Goal: Check status: Check status

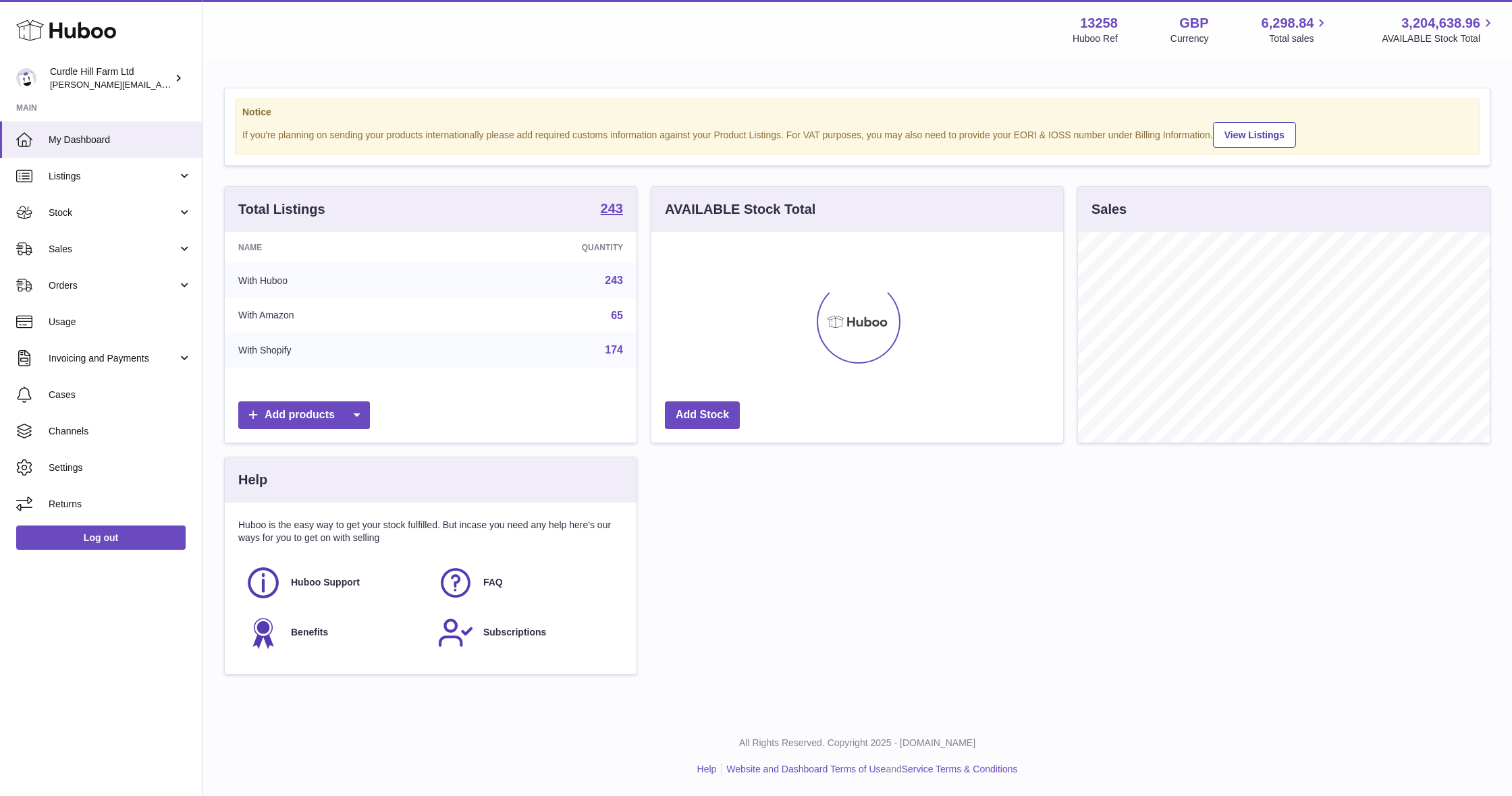
scroll to position [211, 412]
click at [97, 210] on span "Stock" at bounding box center [113, 212] width 129 height 13
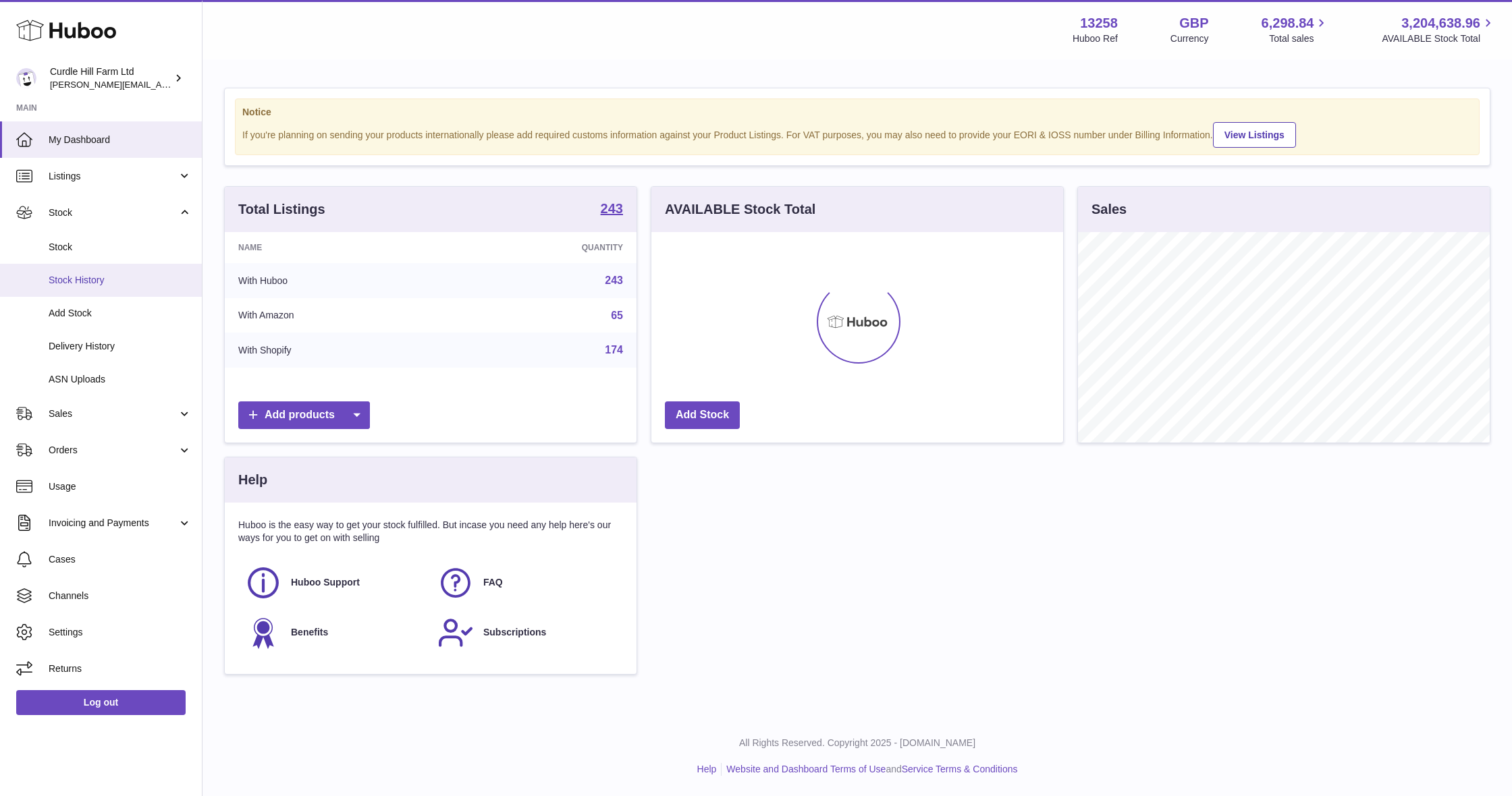
click at [108, 279] on span "Stock History" at bounding box center [120, 280] width 143 height 13
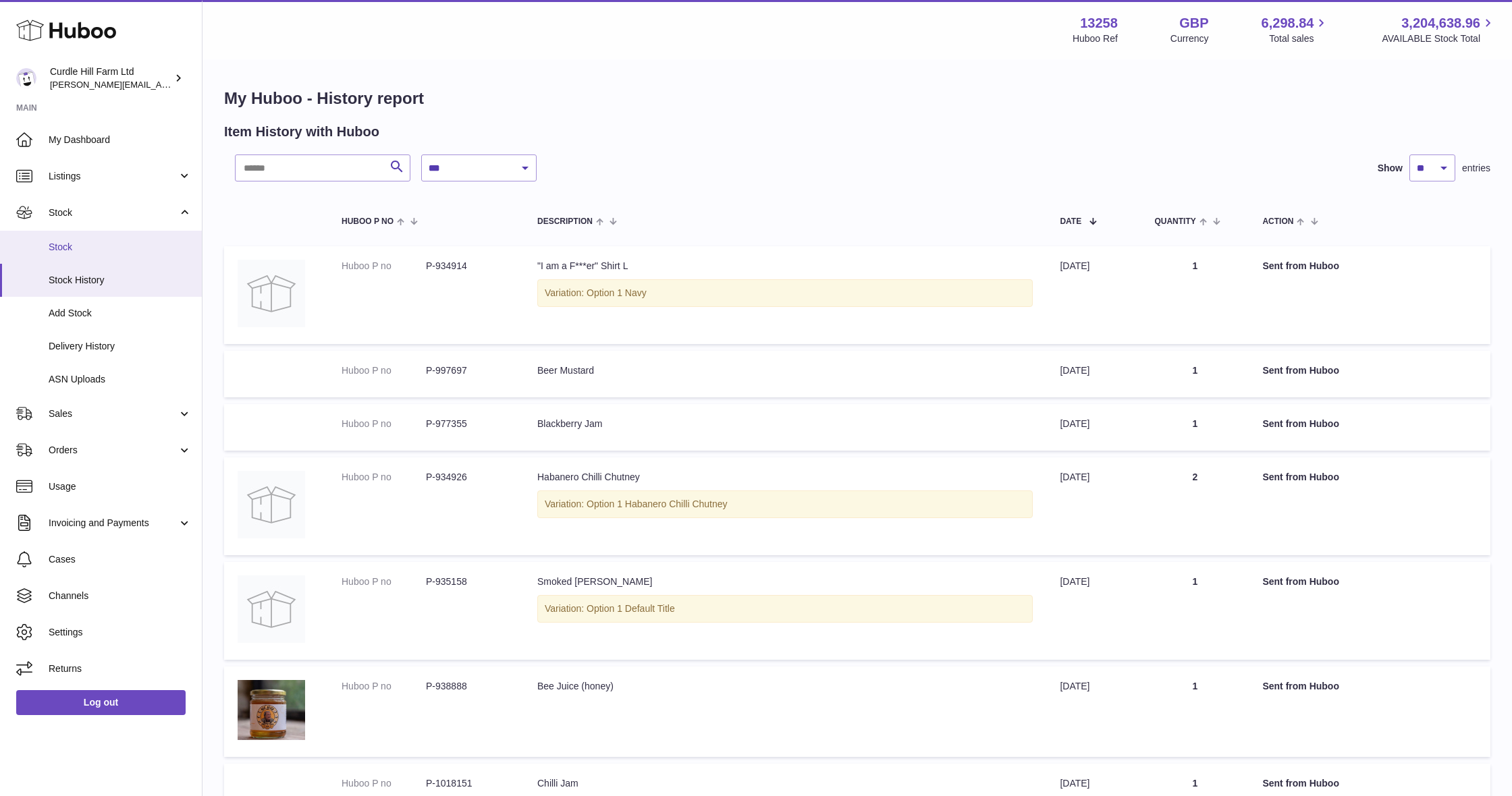
click at [78, 252] on link "Stock" at bounding box center [101, 247] width 202 height 33
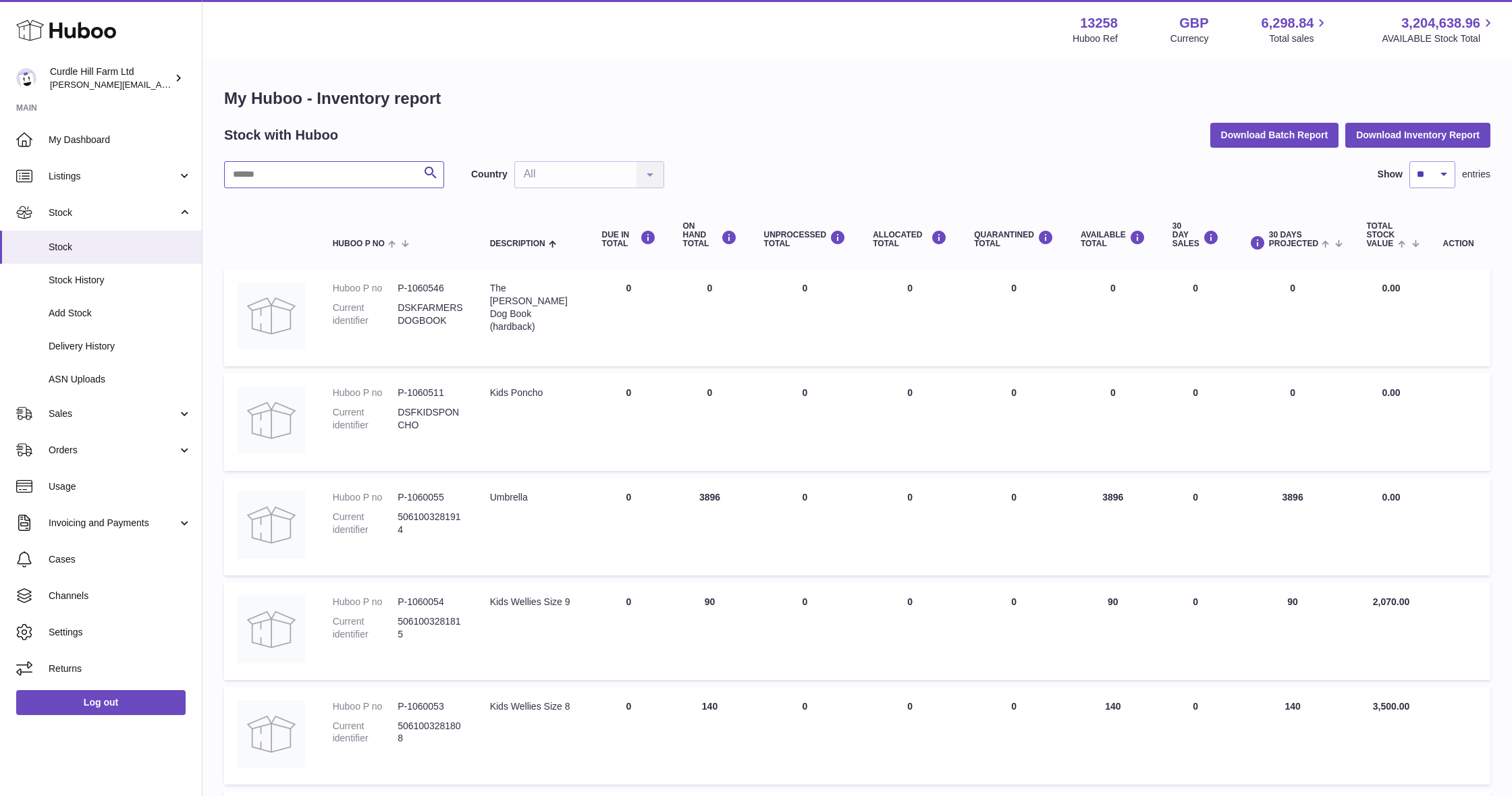
click at [335, 178] on input "text" at bounding box center [334, 174] width 220 height 27
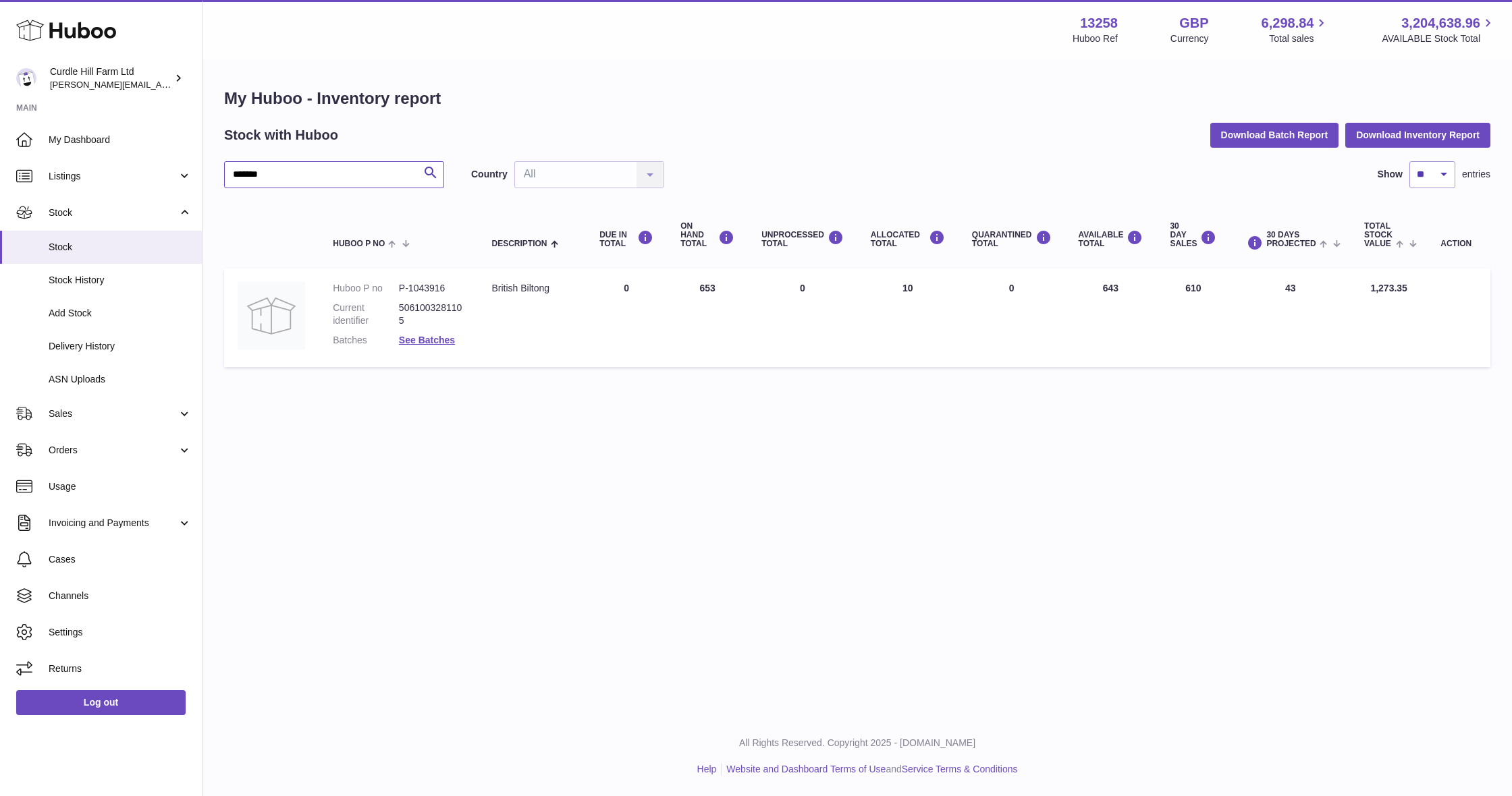
type input "*******"
drag, startPoint x: 444, startPoint y: 284, endPoint x: 399, endPoint y: 286, distance: 45.0
click at [399, 286] on dd "P-1043916" at bounding box center [431, 288] width 66 height 13
copy dd "P-1043916"
